Goal: Find specific page/section: Find specific page/section

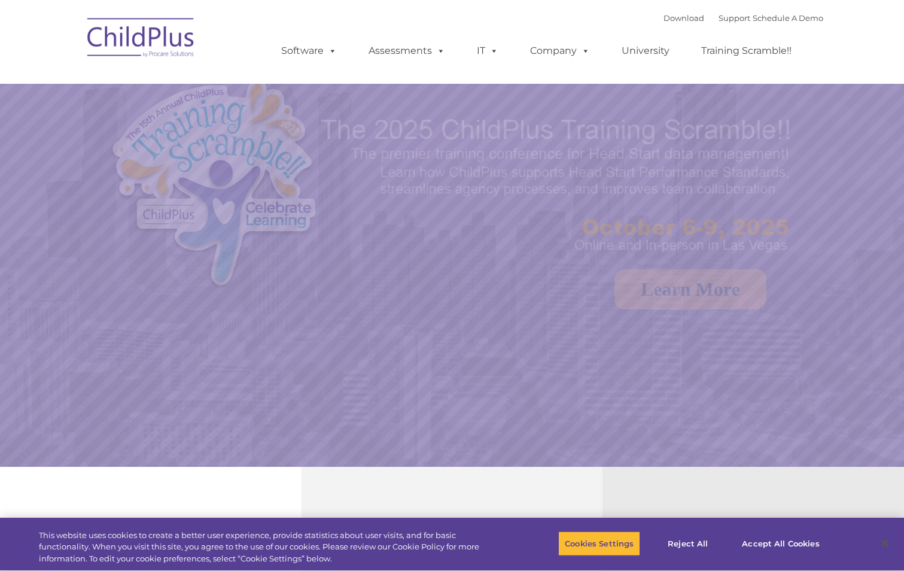
select select "MEDIUM"
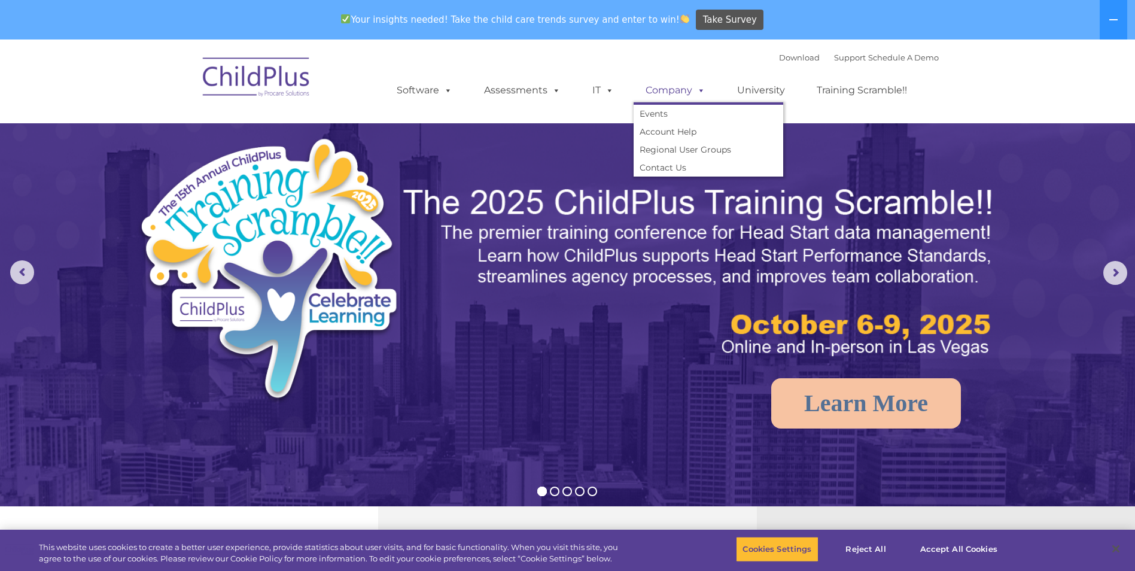
click at [677, 95] on link "Company" at bounding box center [675, 90] width 84 height 24
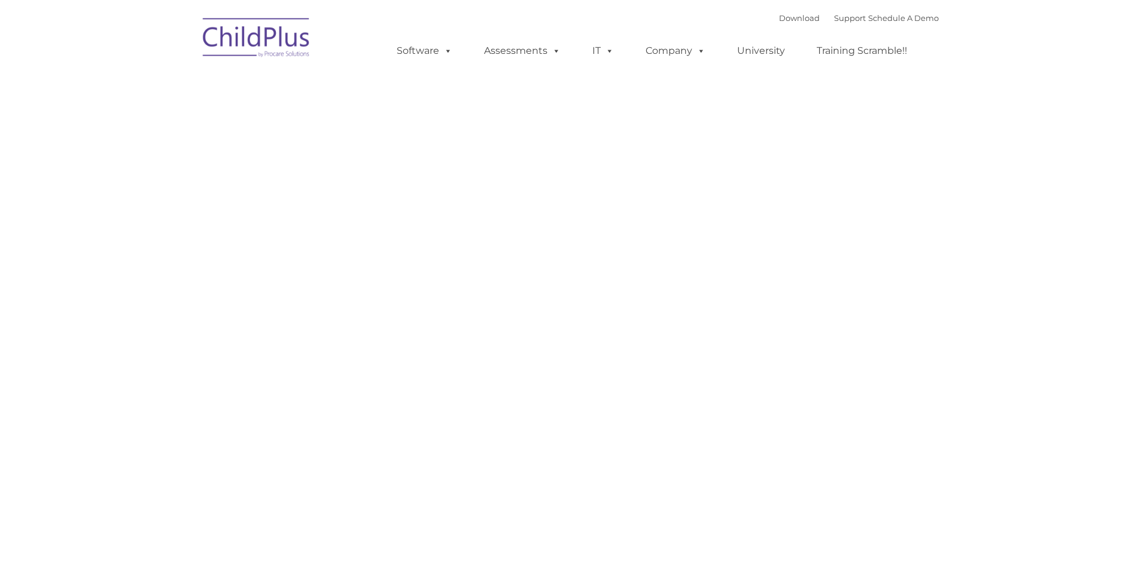
type input ""
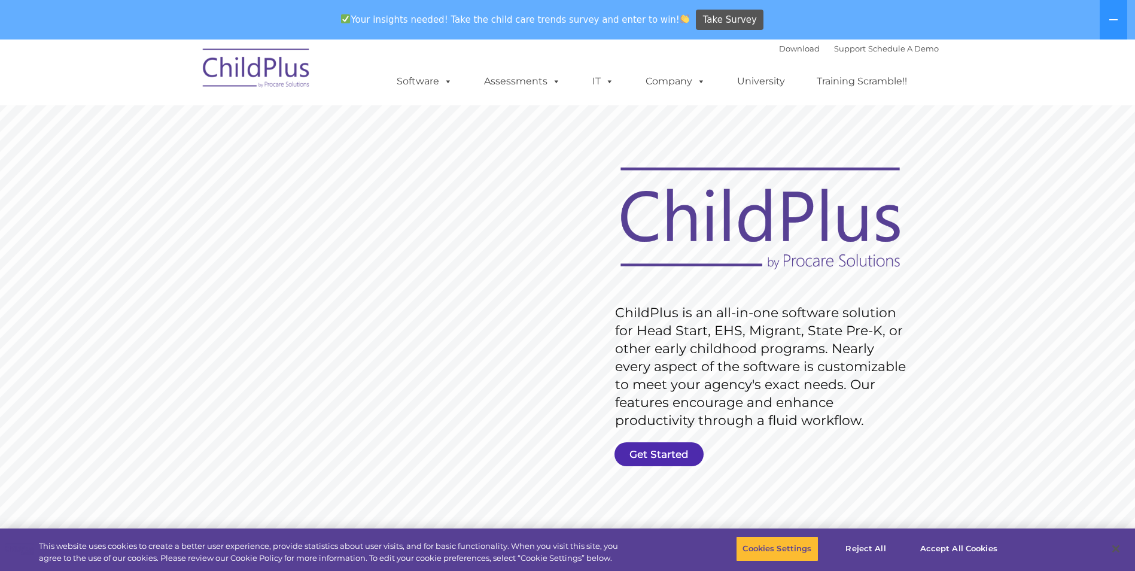
click at [638, 458] on link "Get Started" at bounding box center [658, 454] width 89 height 24
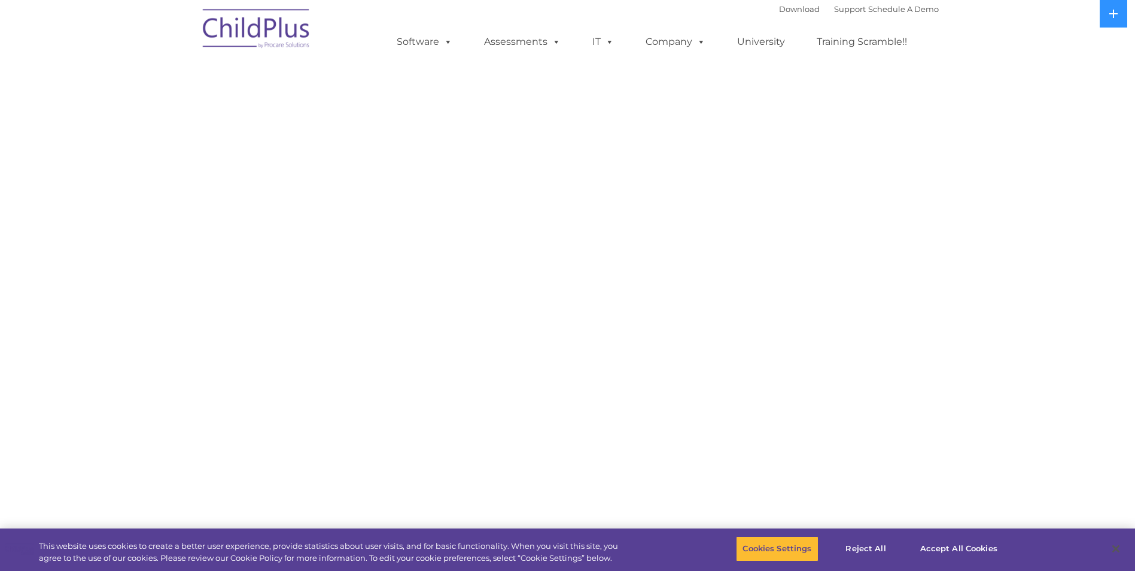
select select "MEDIUM"
